Goal: Transaction & Acquisition: Purchase product/service

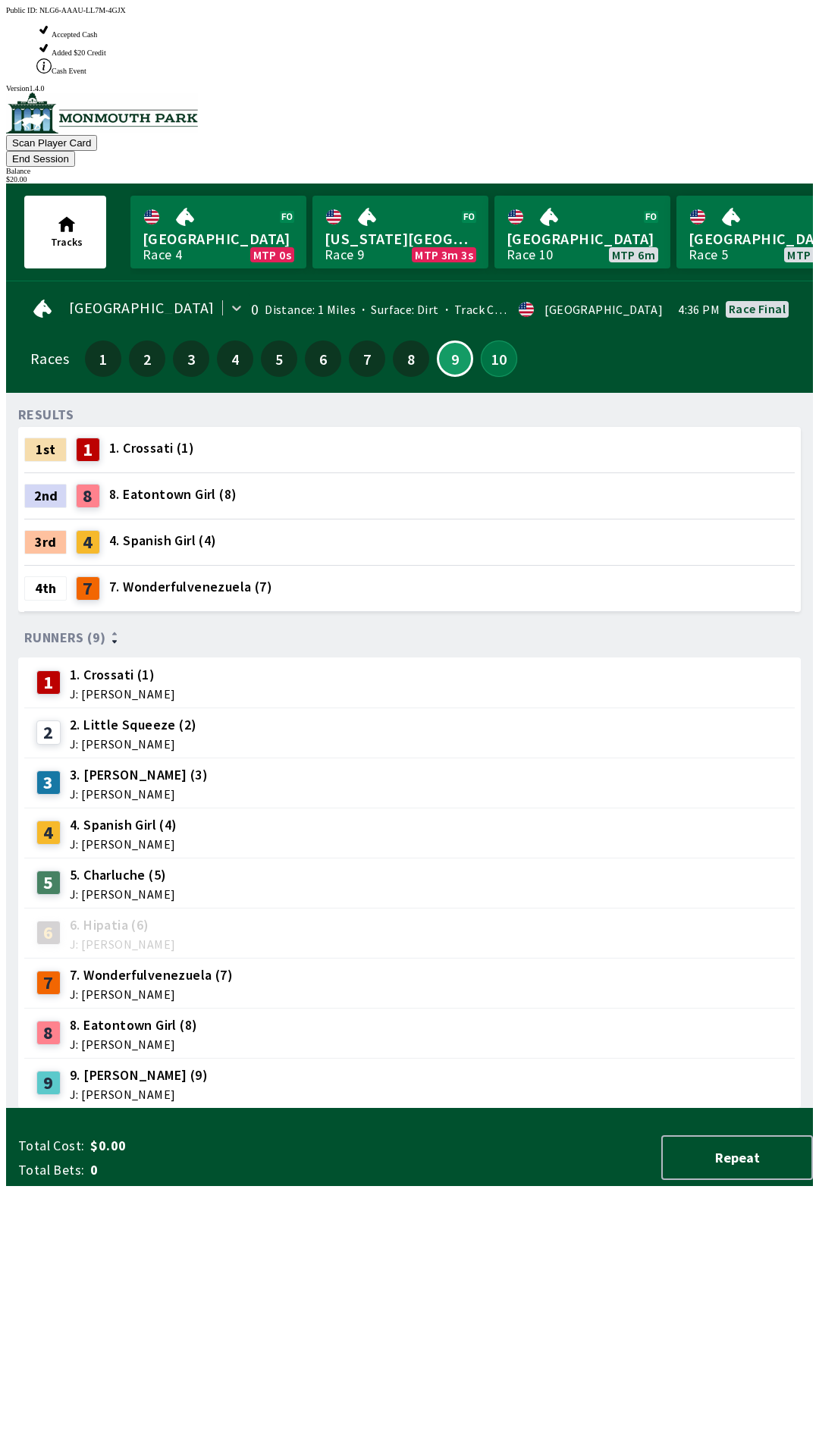
click at [496, 340] on button "10" at bounding box center [499, 358] width 36 height 36
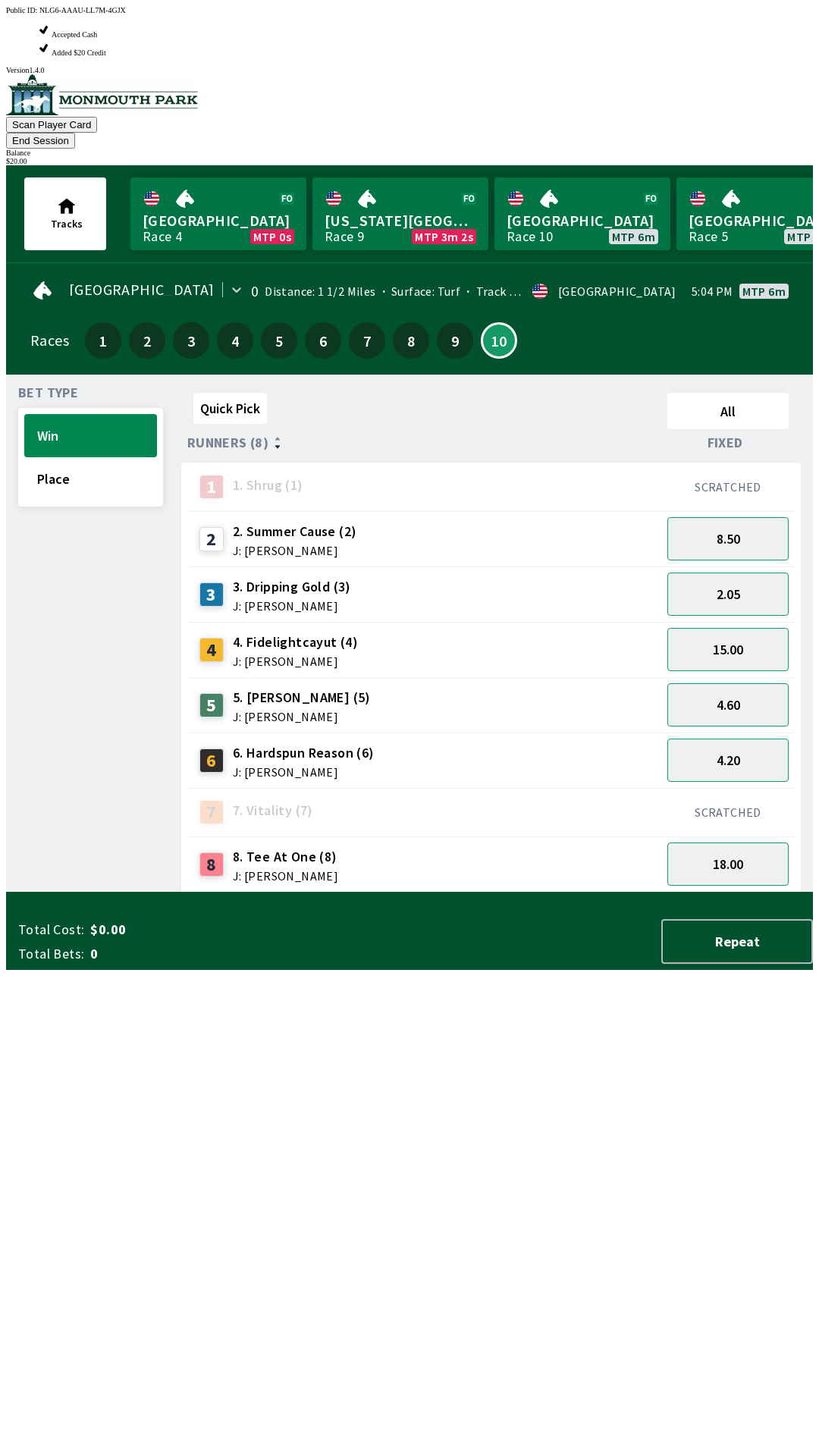
click at [747, 566] on div "2.05" at bounding box center [728, 594] width 133 height 55
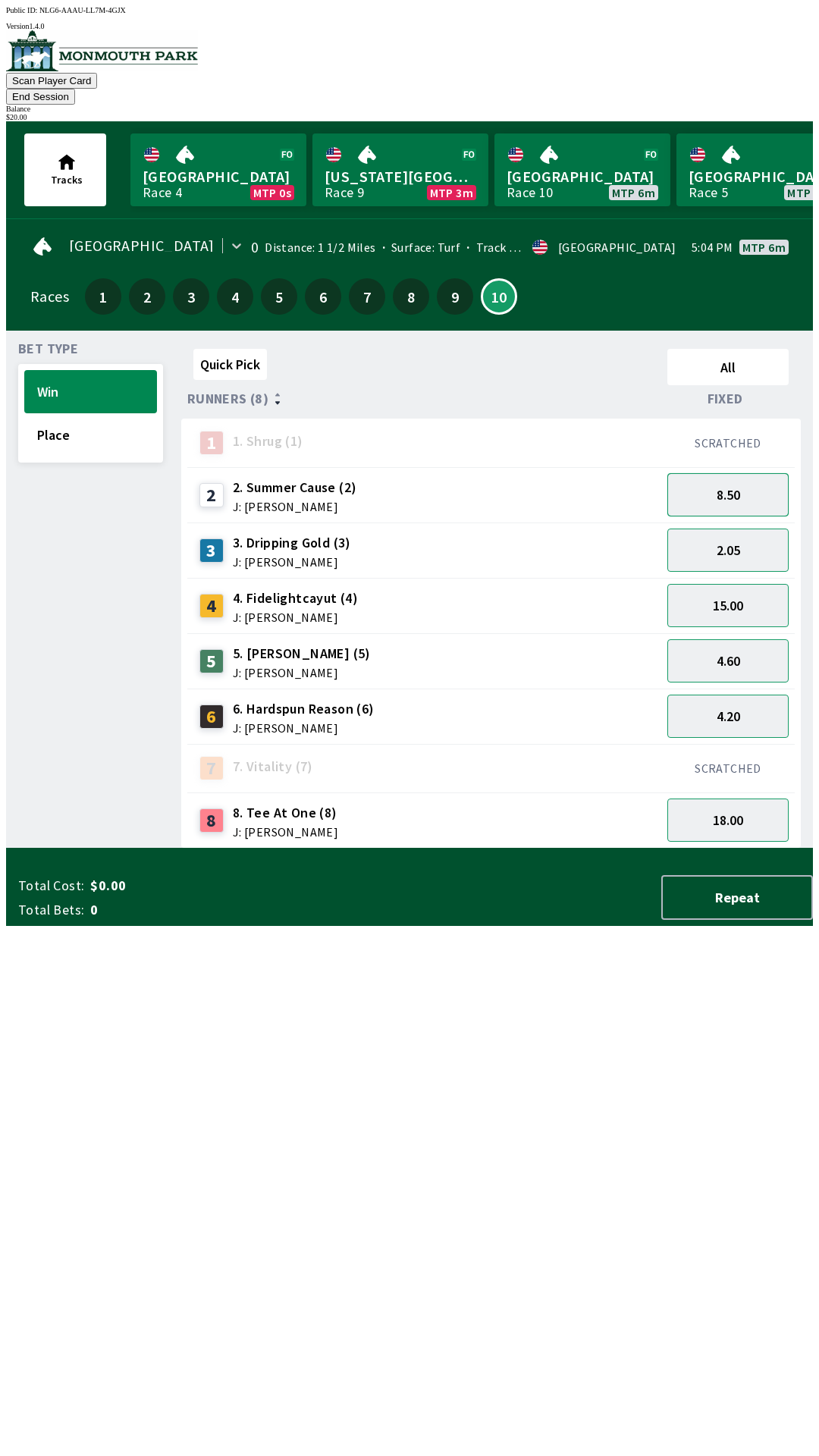
click at [746, 473] on button "8.50" at bounding box center [728, 495] width 121 height 43
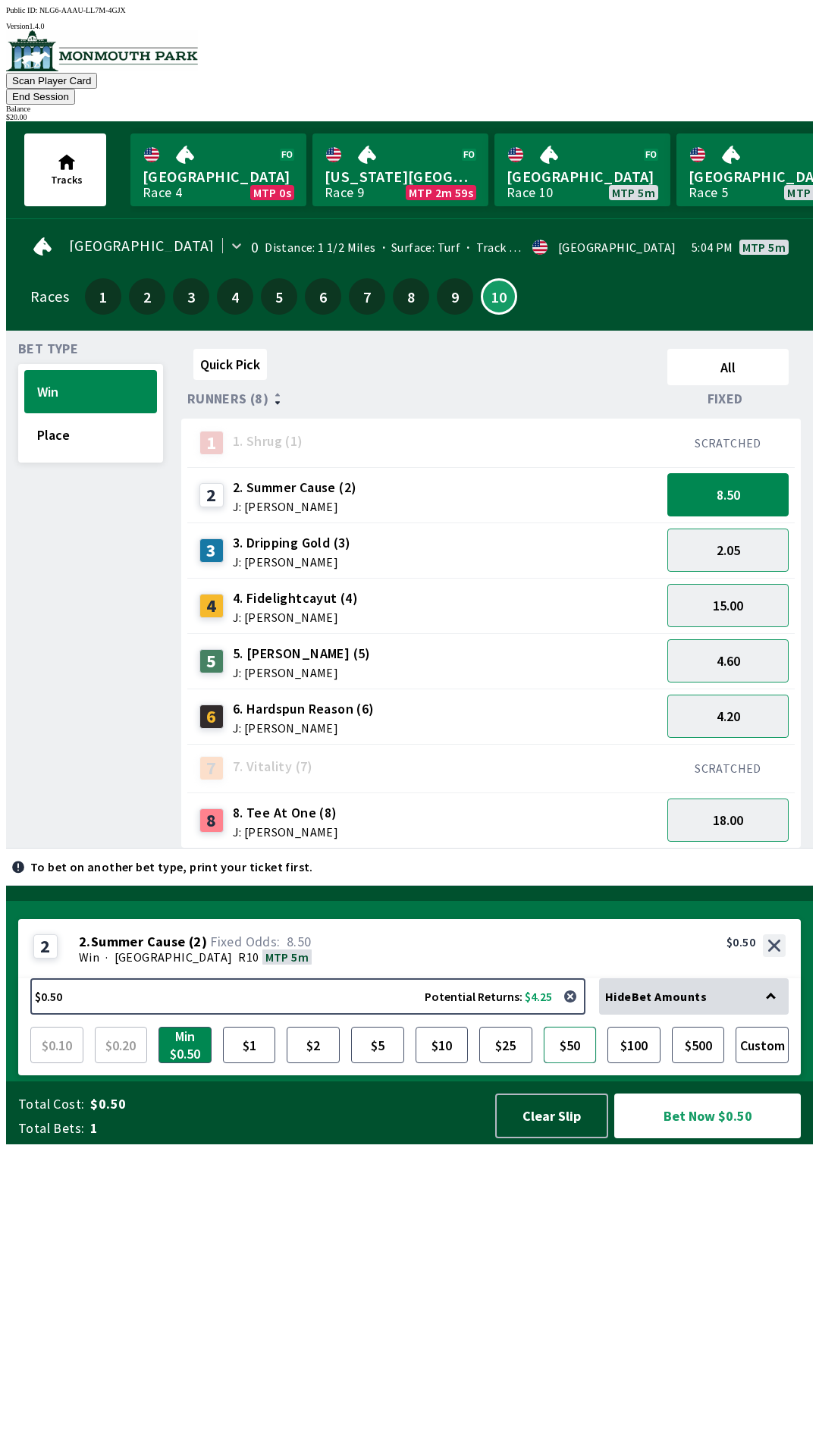
click at [560, 1063] on button "$50" at bounding box center [571, 1045] width 53 height 36
click at [425, 1063] on button "$10" at bounding box center [443, 1045] width 53 height 36
click at [722, 1138] on button "Bet Now $10.00" at bounding box center [707, 1116] width 186 height 45
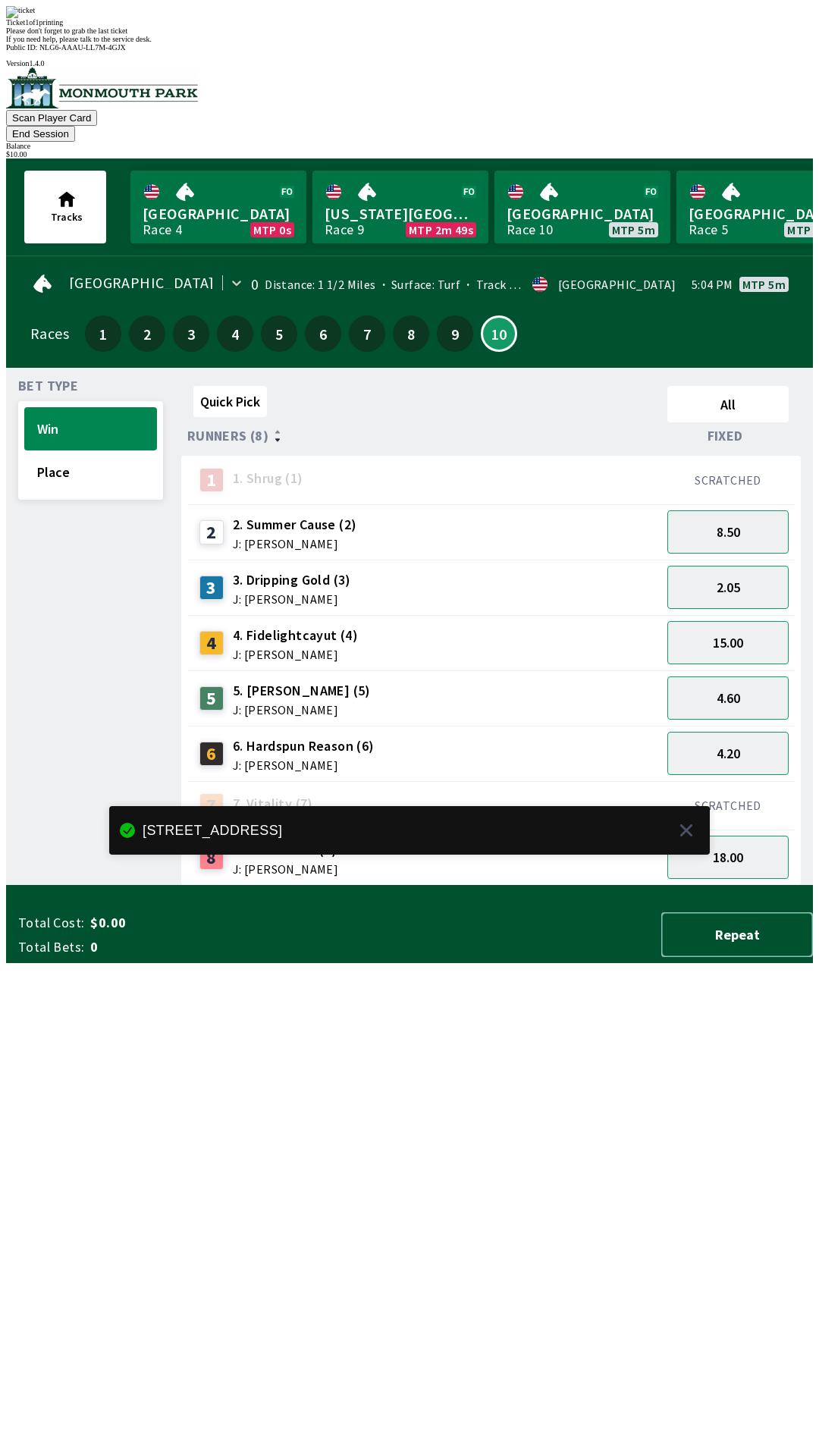
click at [753, 957] on button "Repeat" at bounding box center [737, 935] width 152 height 45
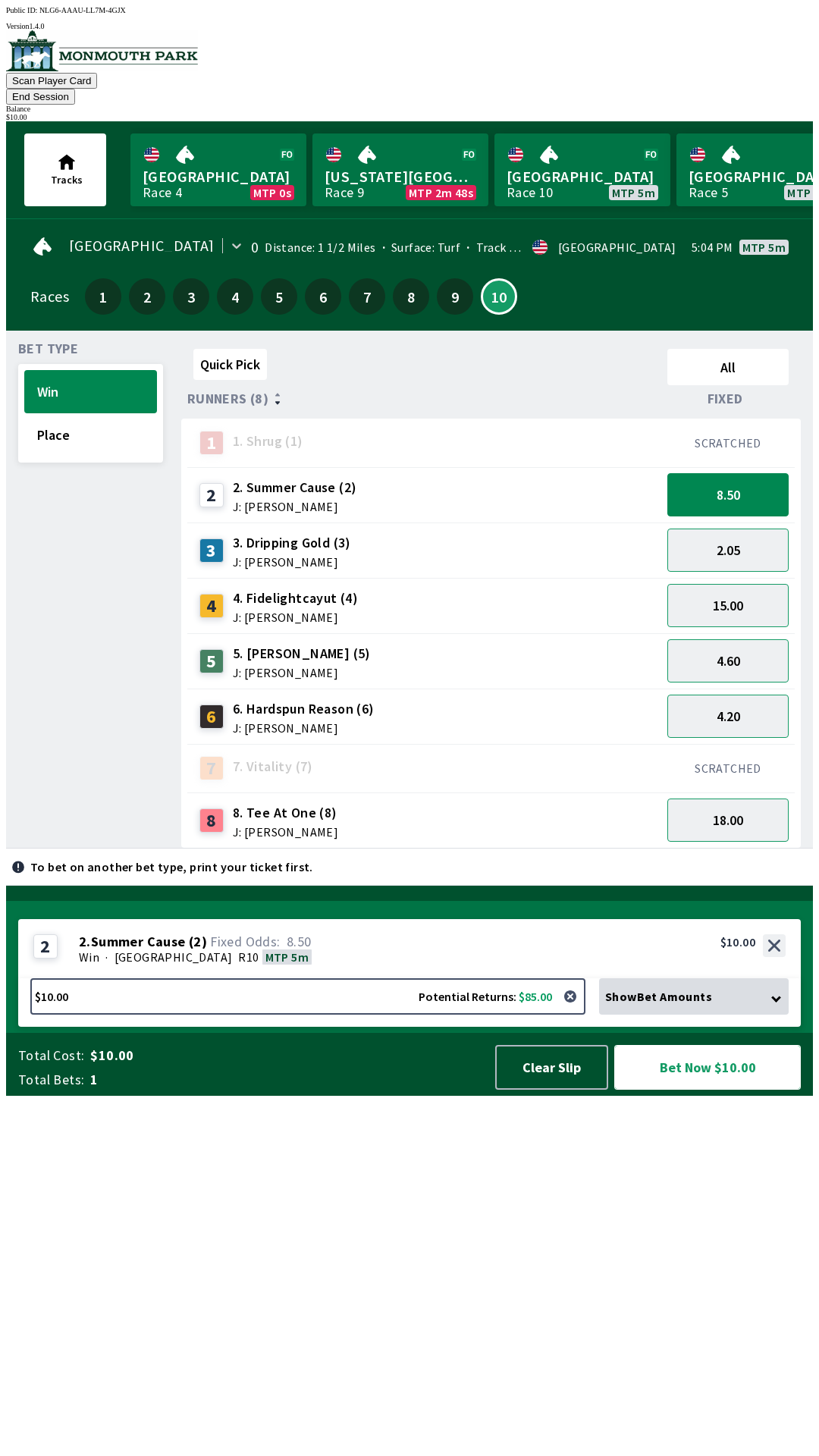
click at [736, 1089] on button "Bet Now $10.00" at bounding box center [707, 1067] width 186 height 45
